Goal: Transaction & Acquisition: Purchase product/service

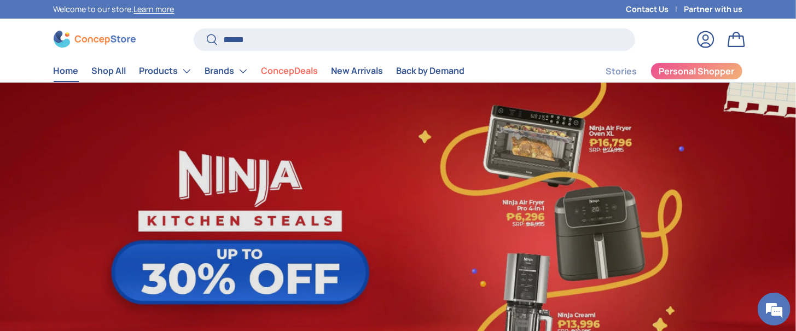
type input "******"
click at [194, 27] on button "Search" at bounding box center [206, 40] width 25 height 26
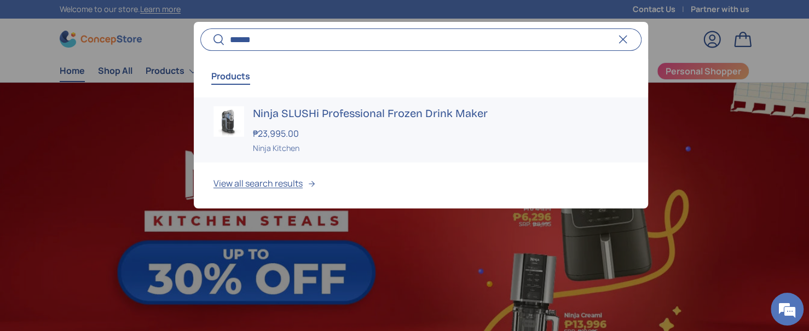
click at [290, 120] on link "Ninja SLUSHi Professional Frozen Drink Maker ₱23,995.00 Unit price / Unavailabl…" at bounding box center [421, 129] width 454 height 65
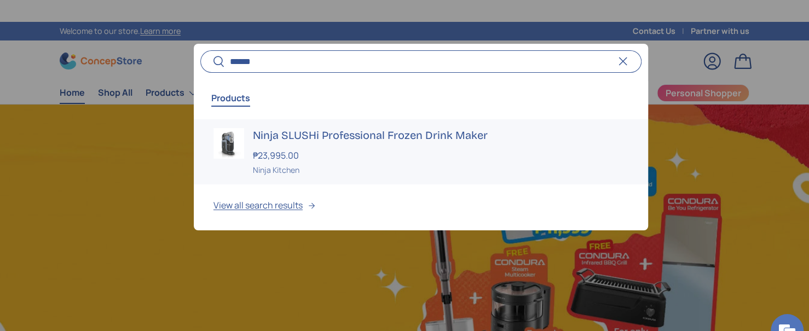
scroll to position [0, 808]
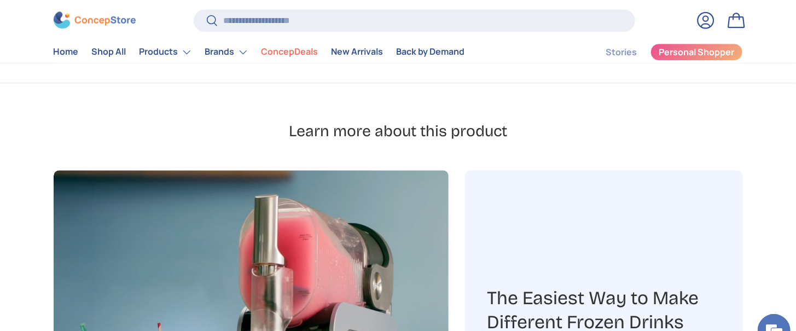
scroll to position [1395, 0]
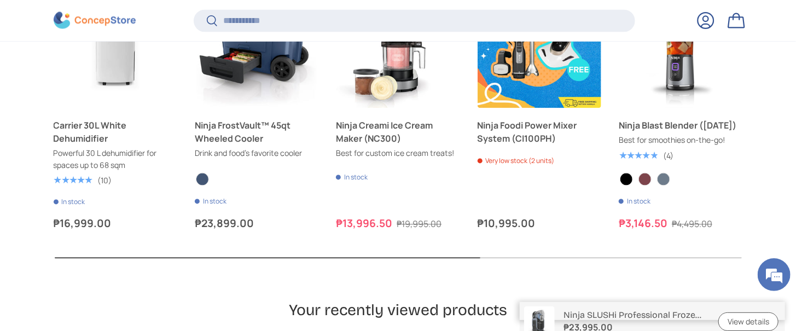
scroll to position [2053, 4473]
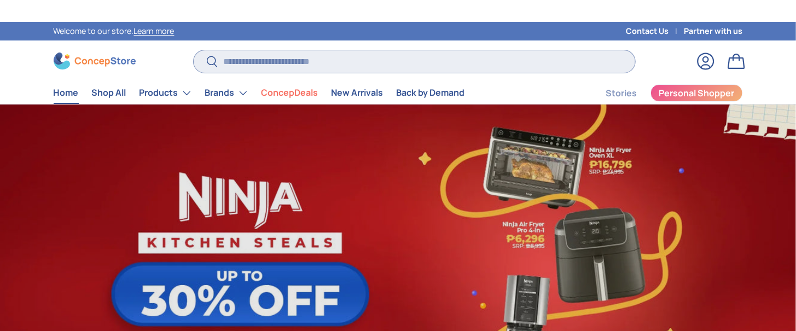
click at [423, 60] on input "Search" at bounding box center [414, 61] width 441 height 22
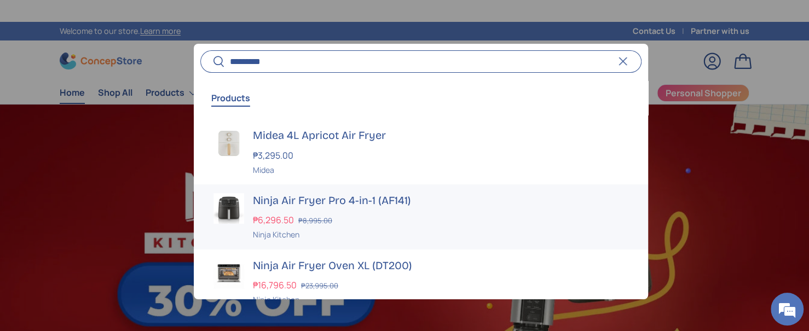
scroll to position [0, 808]
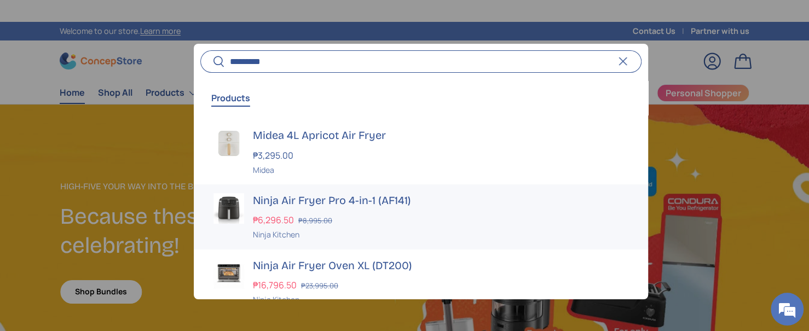
type input "*********"
click at [337, 199] on h3 "Ninja Air Fryer Pro 4-in-1 (AF141)" at bounding box center [440, 200] width 375 height 15
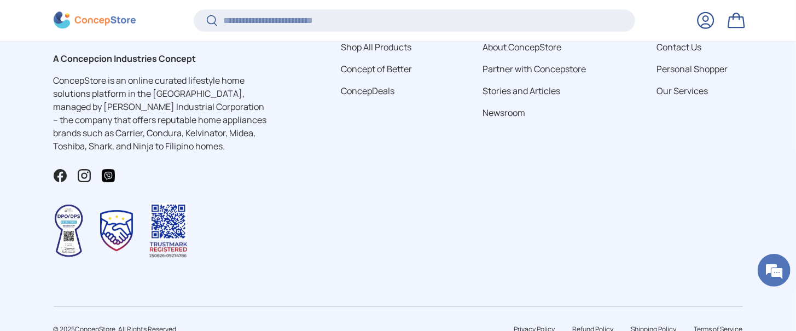
scroll to position [3760, 0]
